Goal: Information Seeking & Learning: Learn about a topic

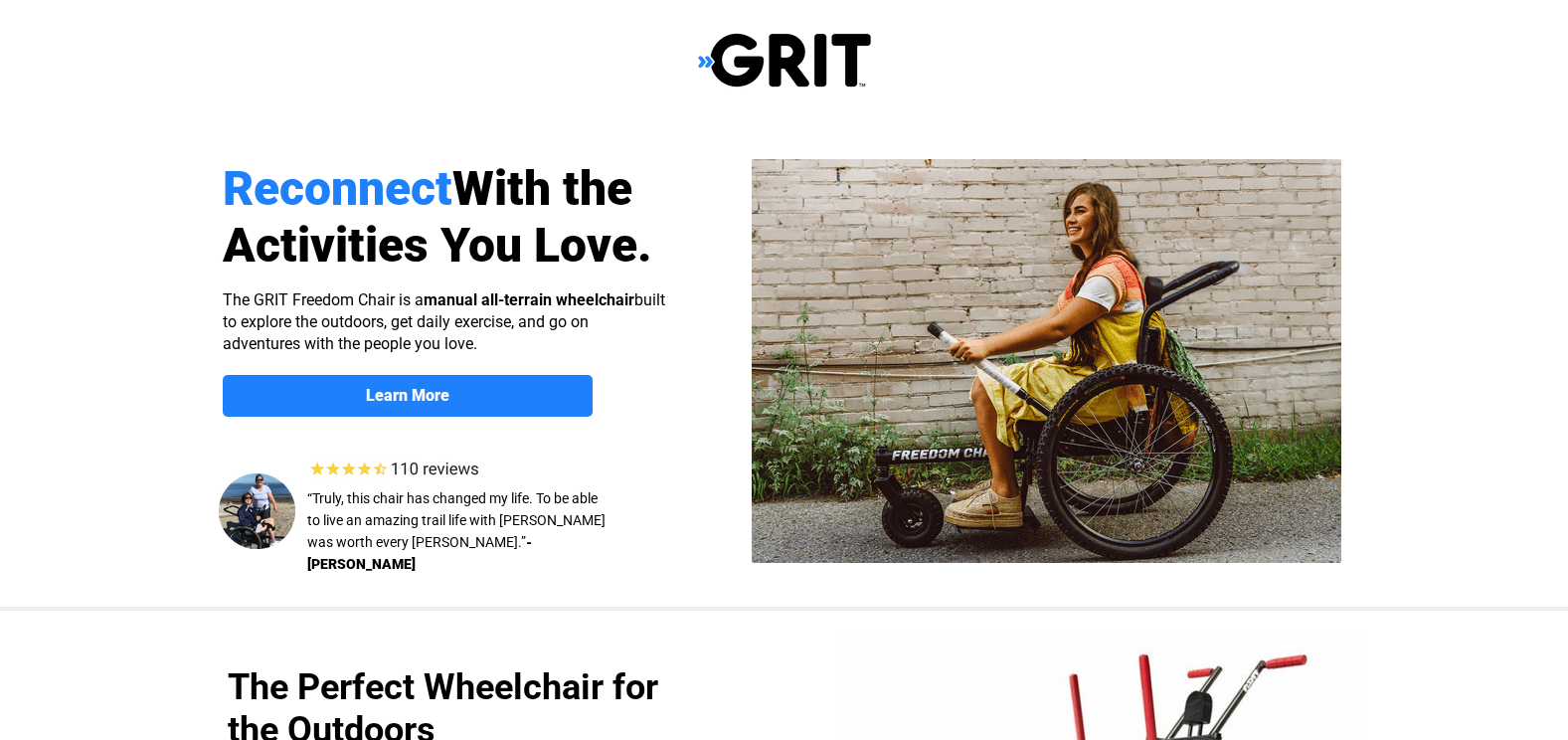
scroll to position [818, 0]
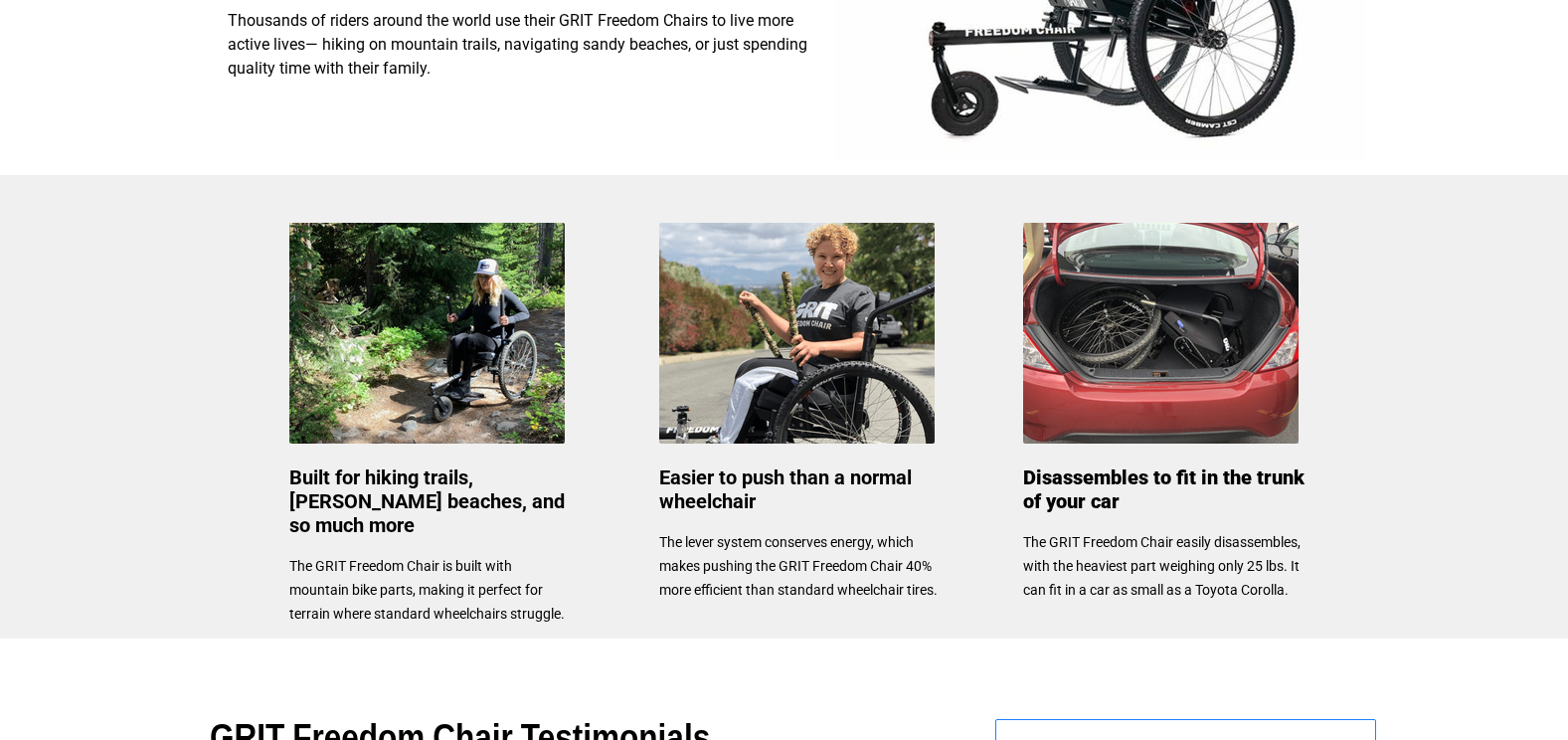
select select "US"
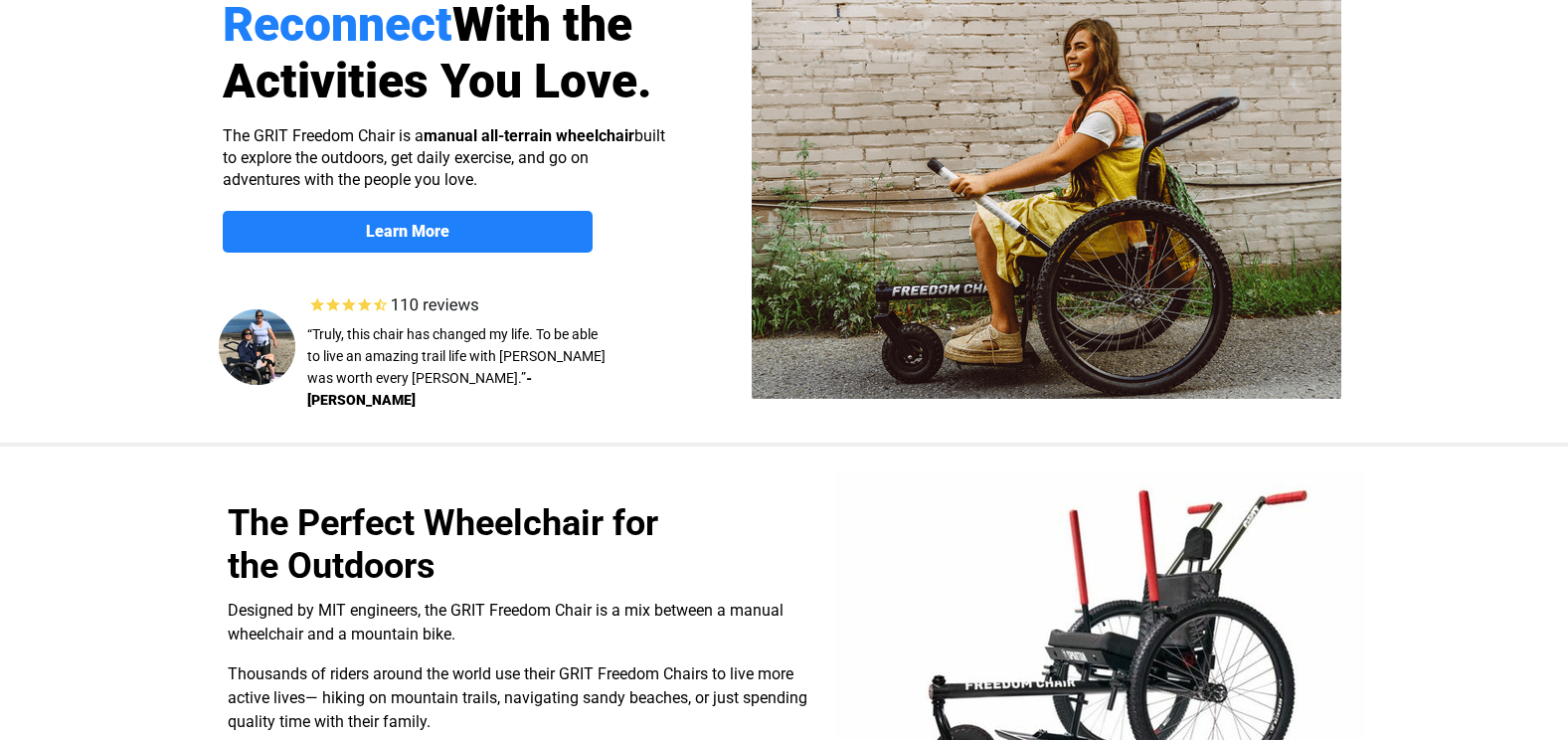
scroll to position [90, 0]
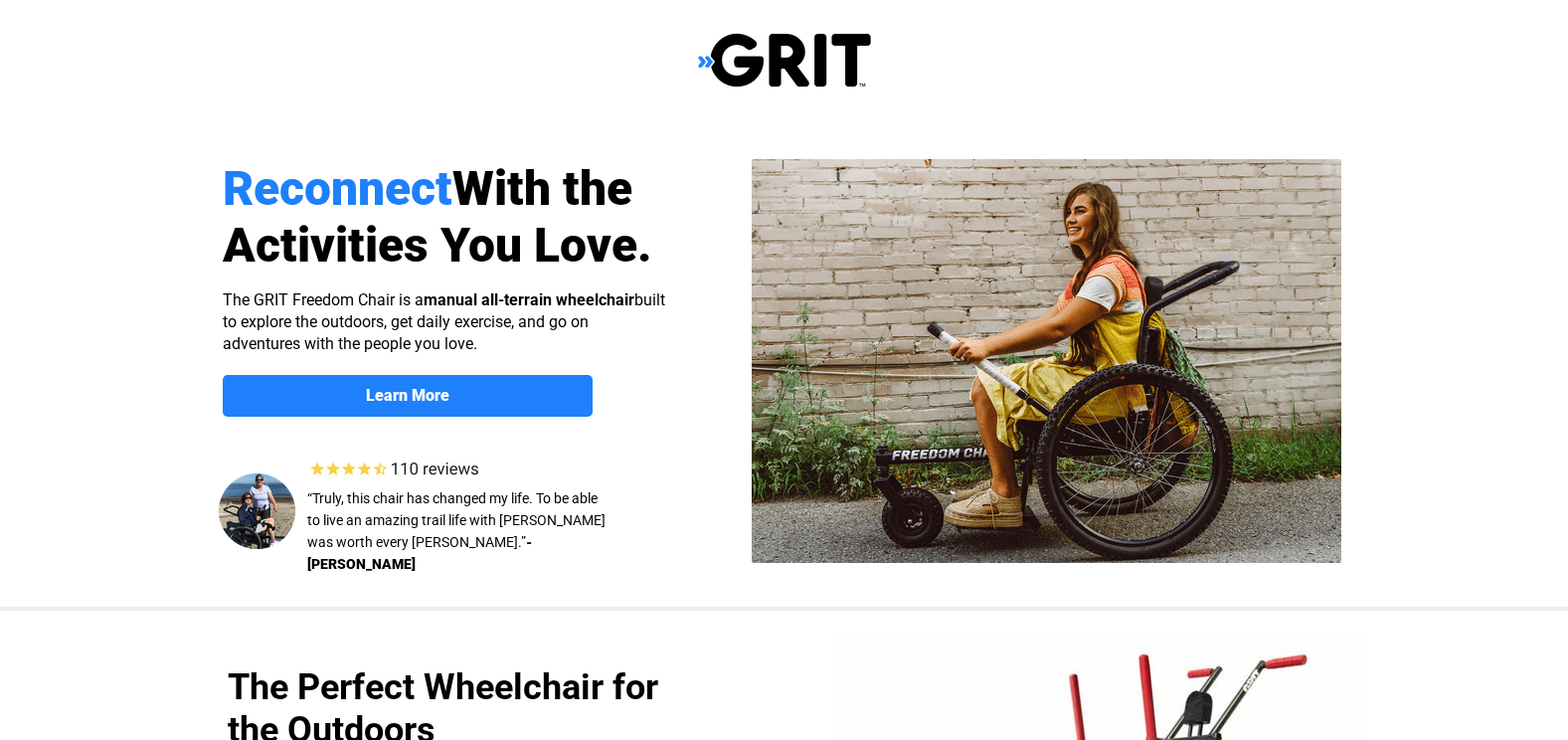
select select "US"
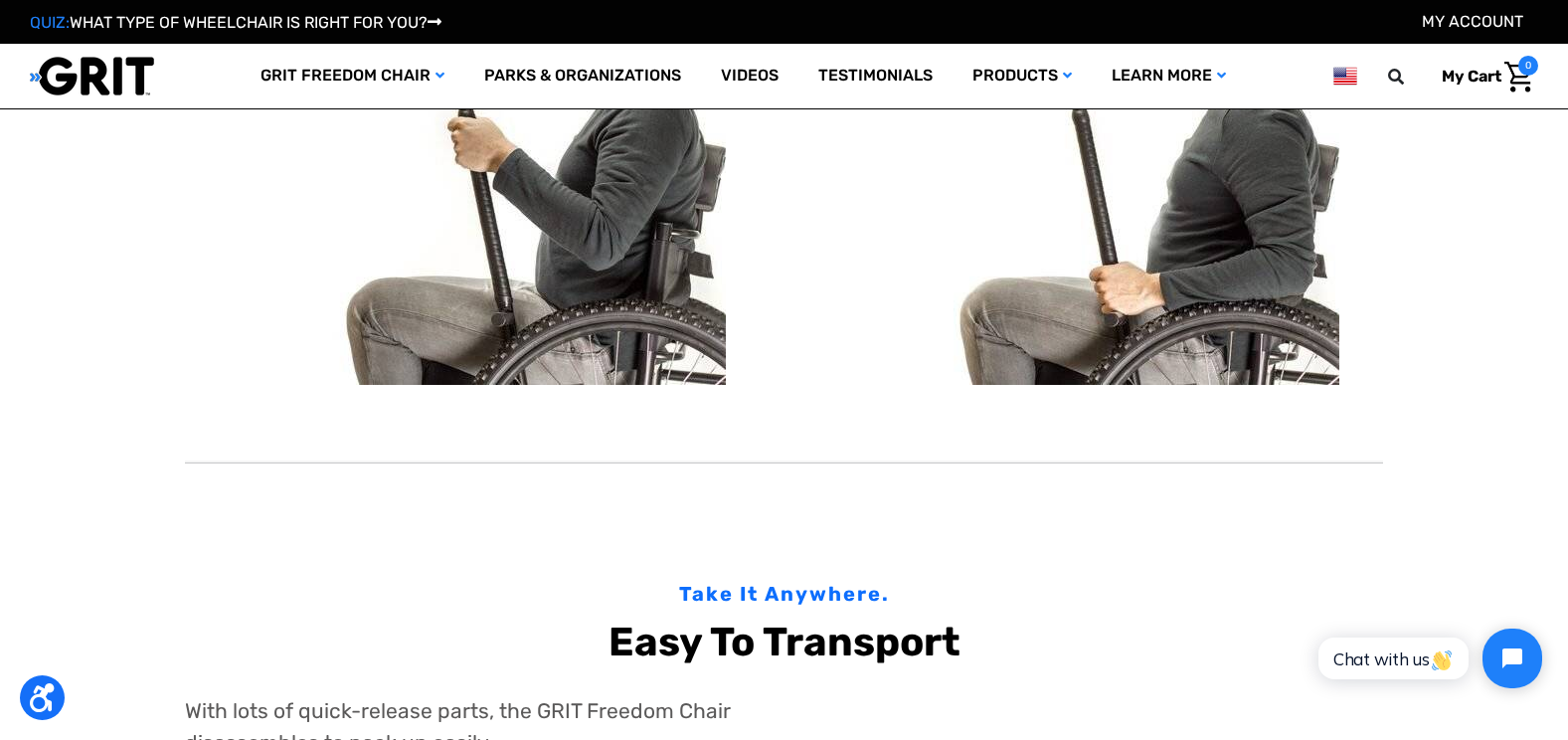
scroll to position [1055, 0]
